Goal: Task Accomplishment & Management: Use online tool/utility

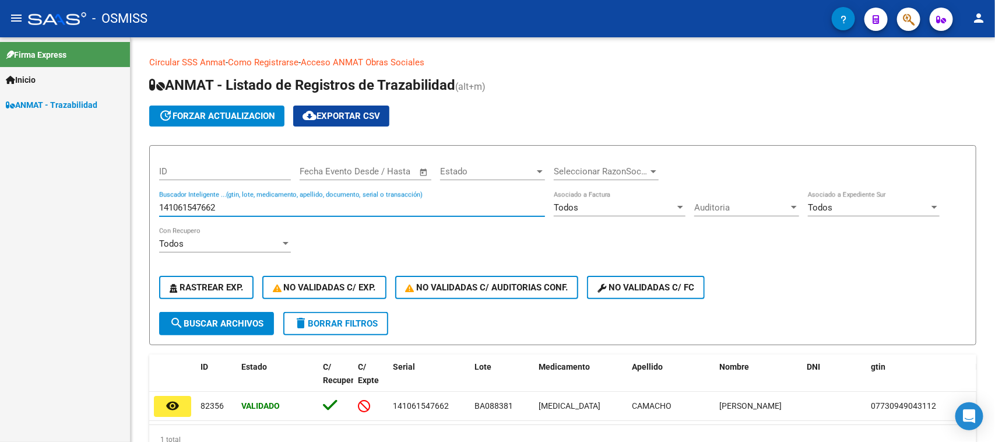
scroll to position [58, 0]
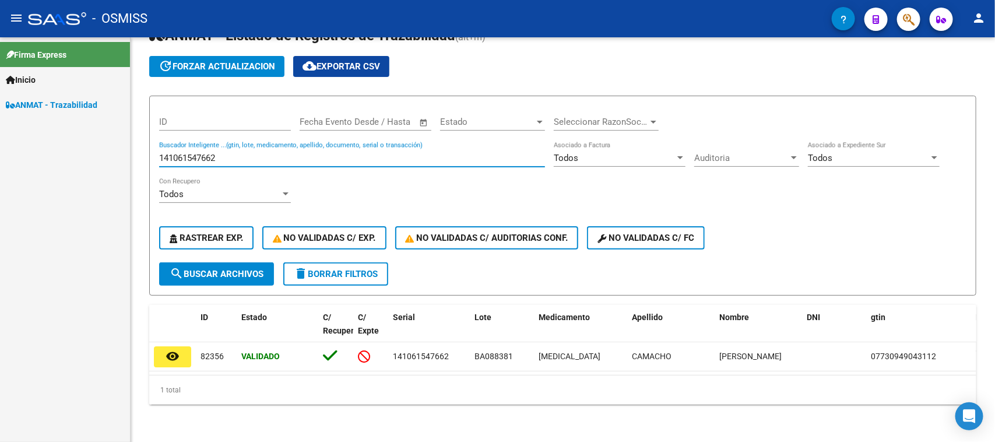
click at [255, 153] on input "141061547662" at bounding box center [352, 158] width 386 height 10
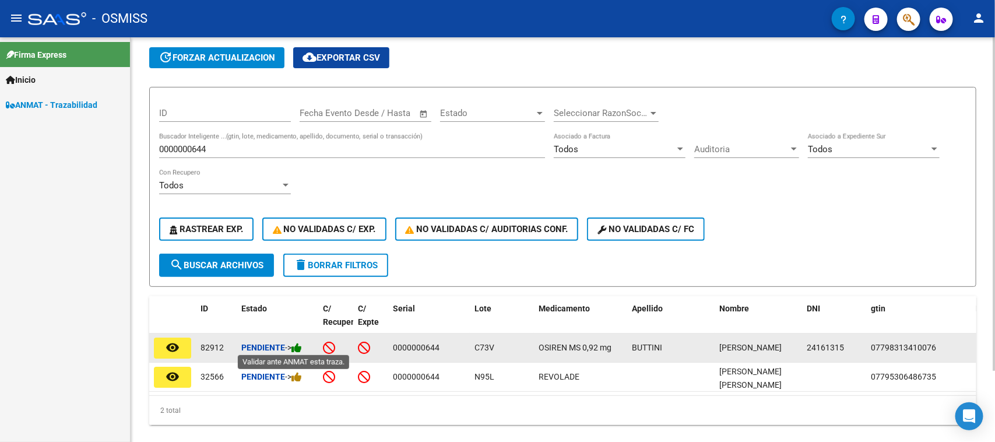
click at [297, 347] on icon at bounding box center [296, 347] width 10 height 11
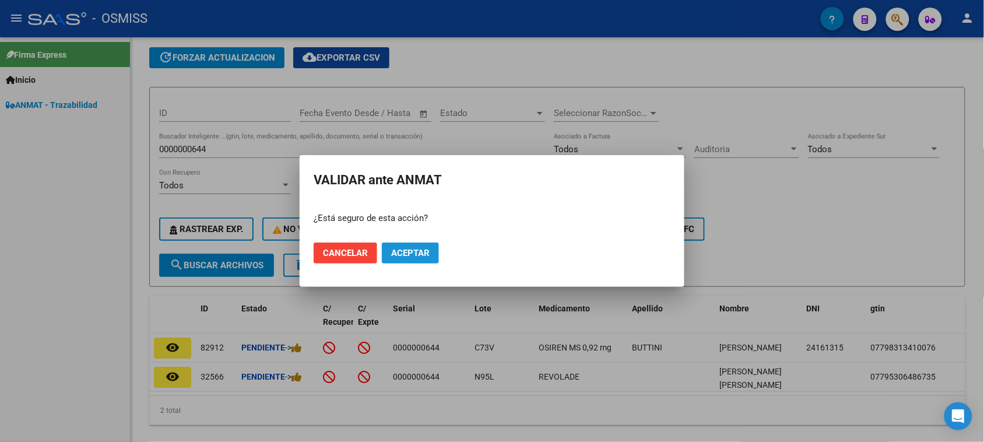
click at [400, 252] on span "Aceptar" at bounding box center [410, 253] width 38 height 10
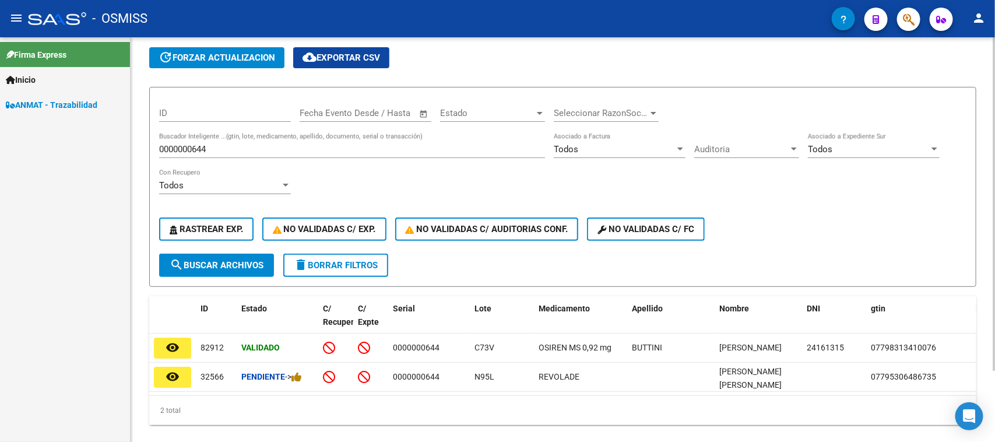
click at [215, 145] on input "0000000644" at bounding box center [352, 149] width 386 height 10
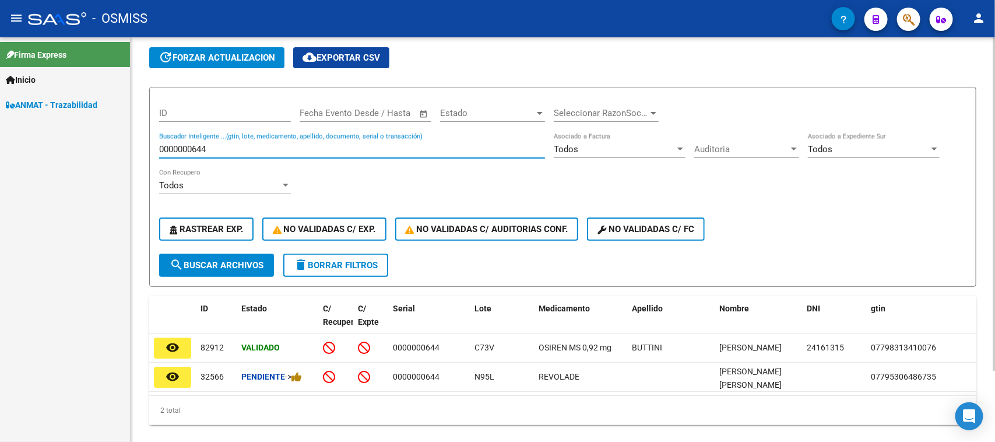
click at [215, 145] on input "0000000644" at bounding box center [352, 149] width 386 height 10
paste input "45"
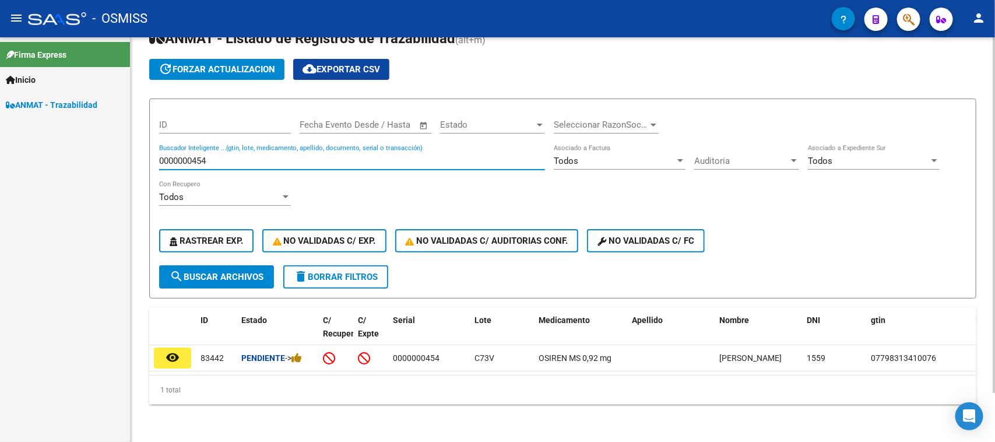
scroll to position [55, 0]
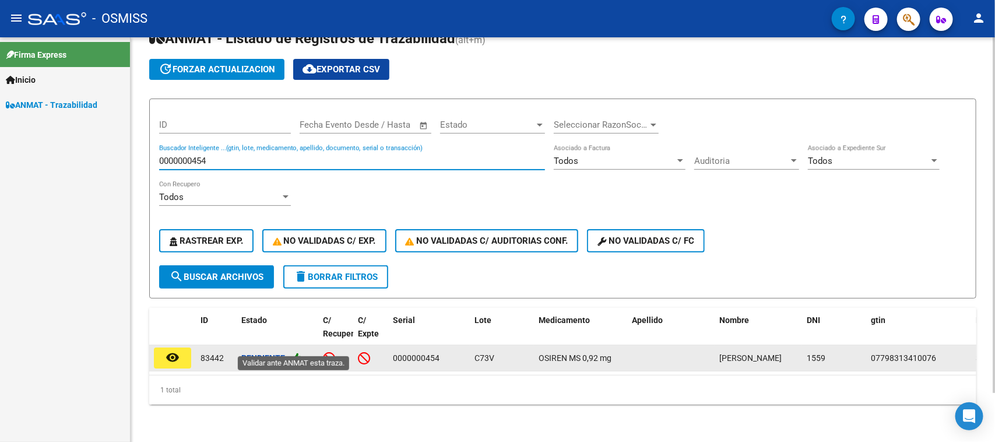
type input "0000000454"
click at [299, 352] on icon at bounding box center [296, 357] width 10 height 11
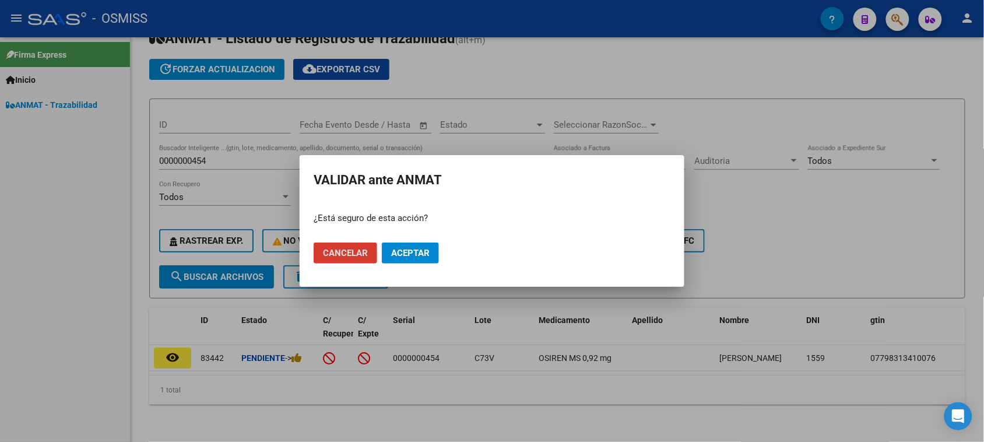
click at [400, 256] on span "Aceptar" at bounding box center [410, 253] width 38 height 10
